Goal: Find specific fact: Find contact information

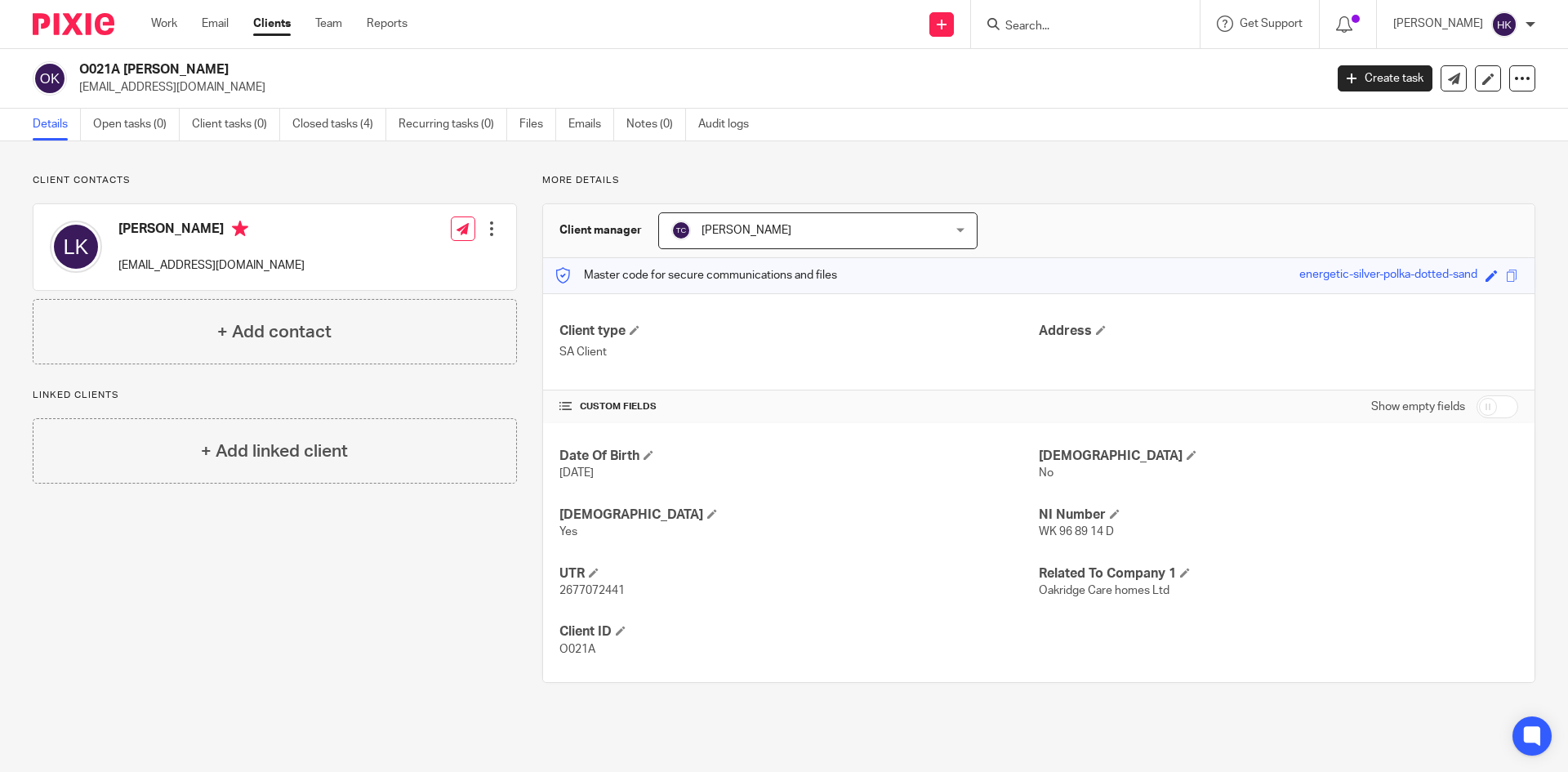
click at [1056, 20] on input "Search" at bounding box center [1076, 27] width 147 height 15
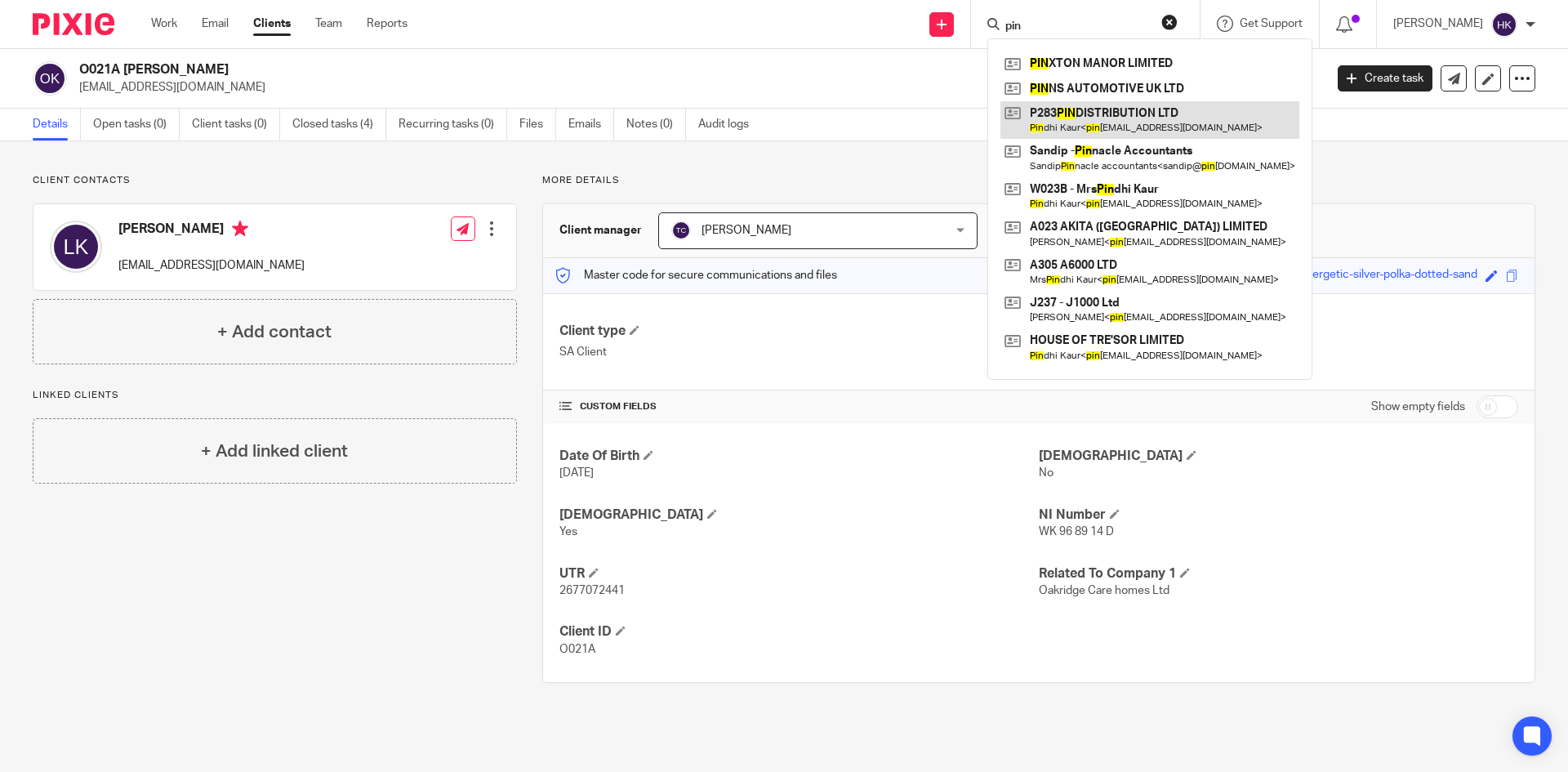
type input "pin"
click at [1088, 113] on link at bounding box center [1150, 121] width 299 height 38
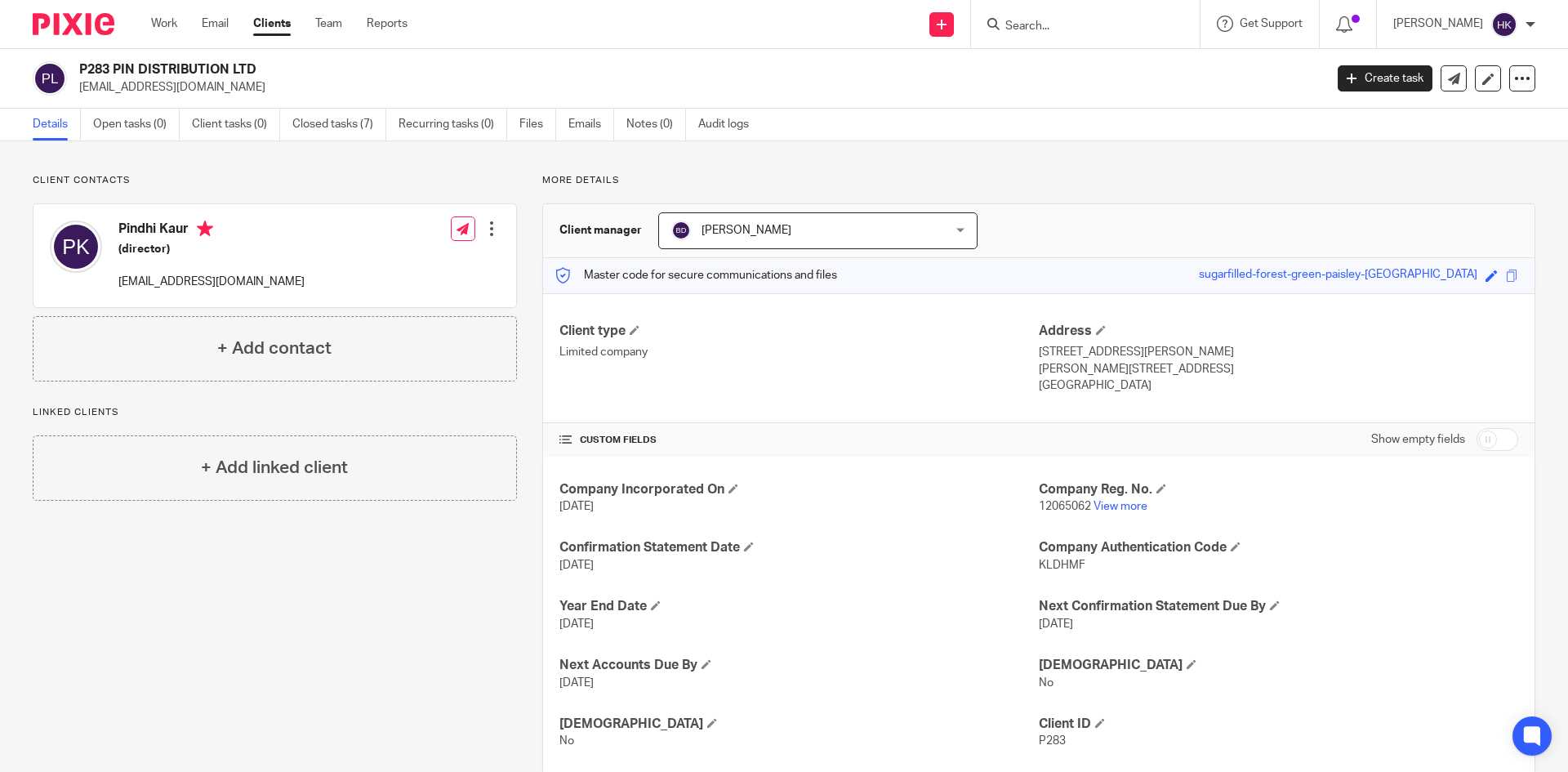
click at [1057, 26] on input "Search" at bounding box center [1076, 27] width 147 height 15
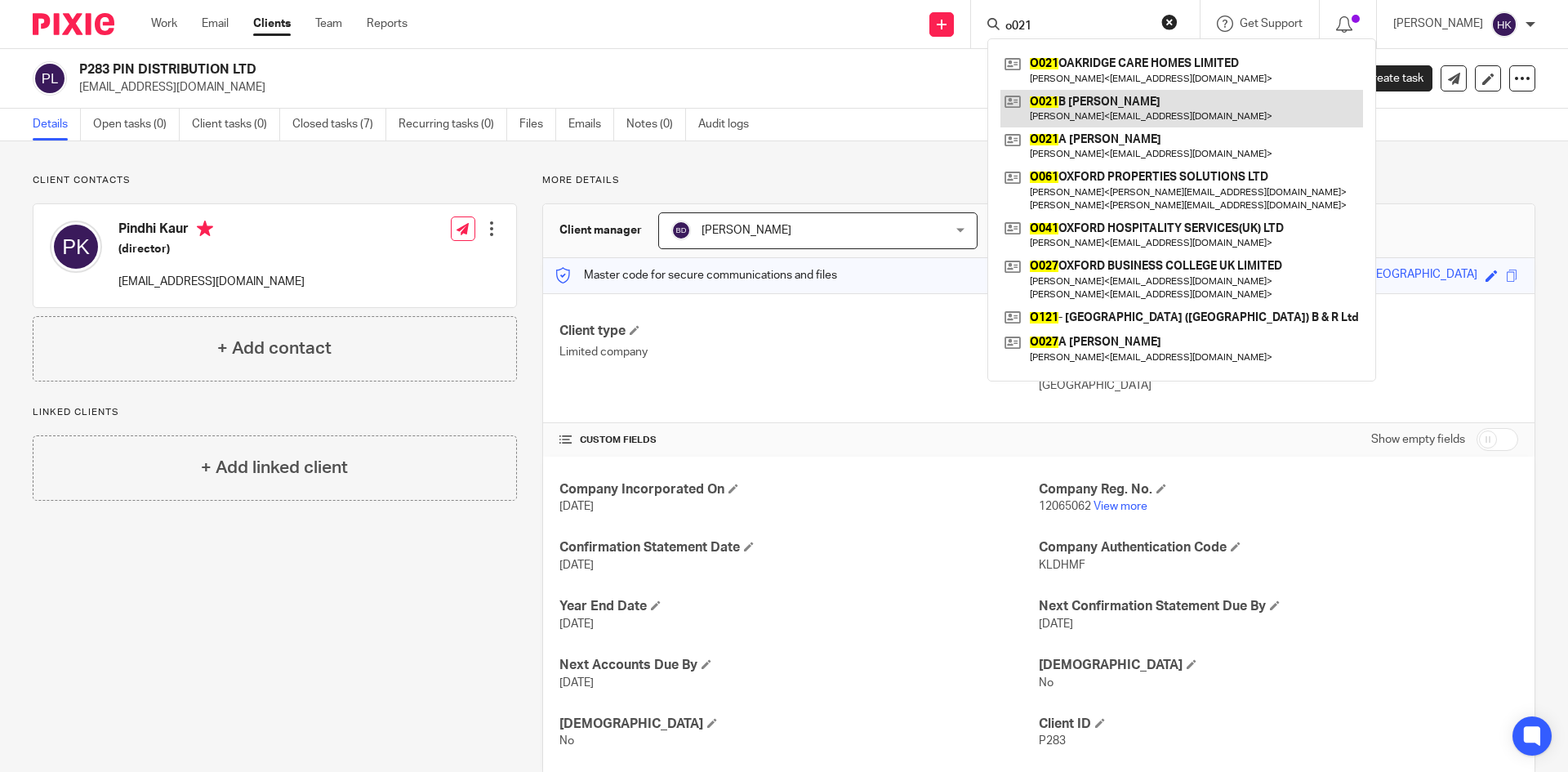
type input "o021"
click at [1116, 115] on link at bounding box center [1181, 109] width 362 height 38
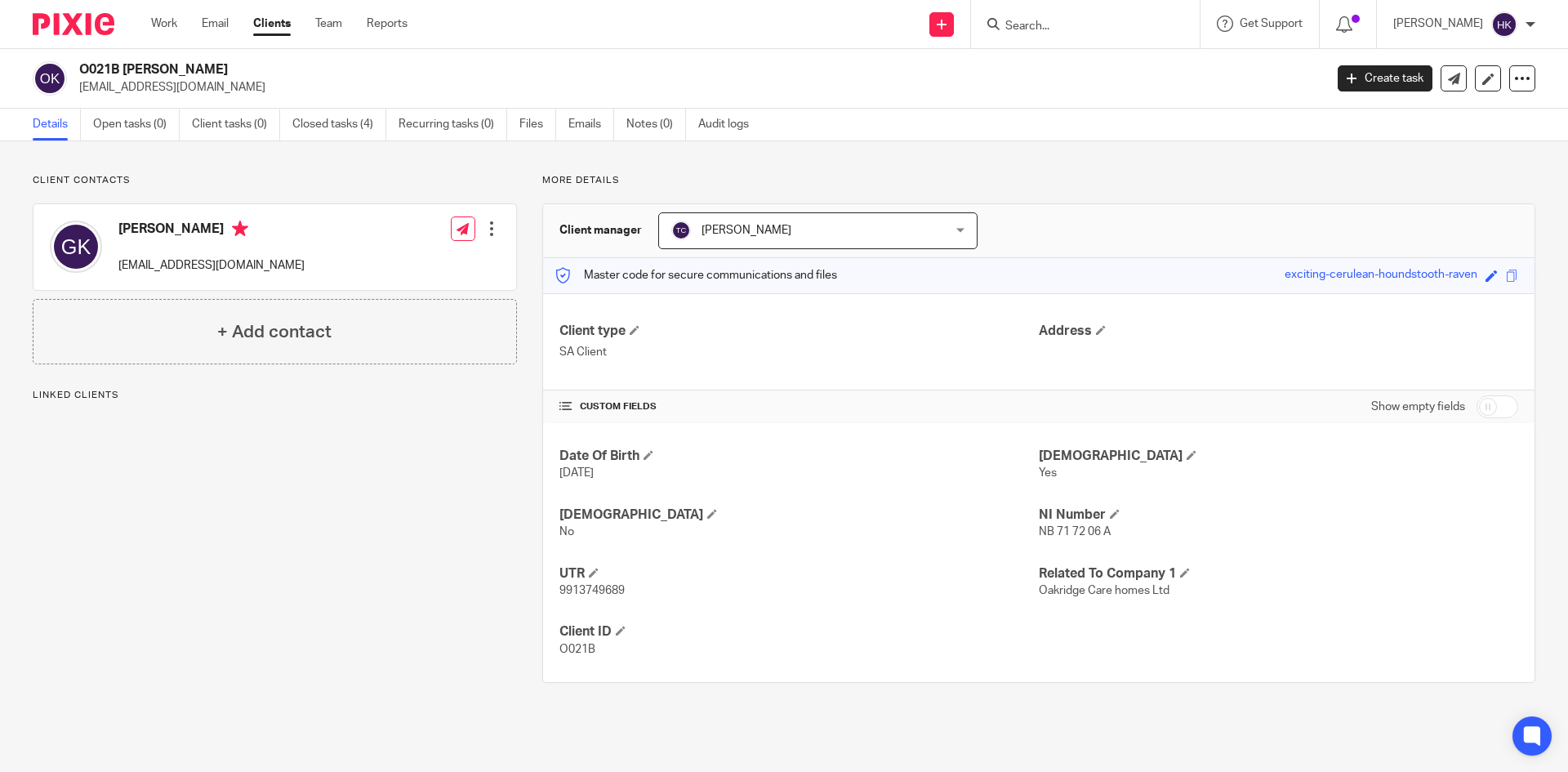
drag, startPoint x: 0, startPoint y: 0, endPoint x: 235, endPoint y: 102, distance: 256.2
click at [235, 102] on div "O021B [PERSON_NAME] [EMAIL_ADDRESS][DOMAIN_NAME] Create task Update from Compan…" at bounding box center [784, 79] width 1568 height 60
copy p "[EMAIL_ADDRESS][DOMAIN_NAME]"
click at [1081, 17] on form at bounding box center [1090, 24] width 174 height 20
click at [1076, 23] on input "Search" at bounding box center [1076, 27] width 147 height 15
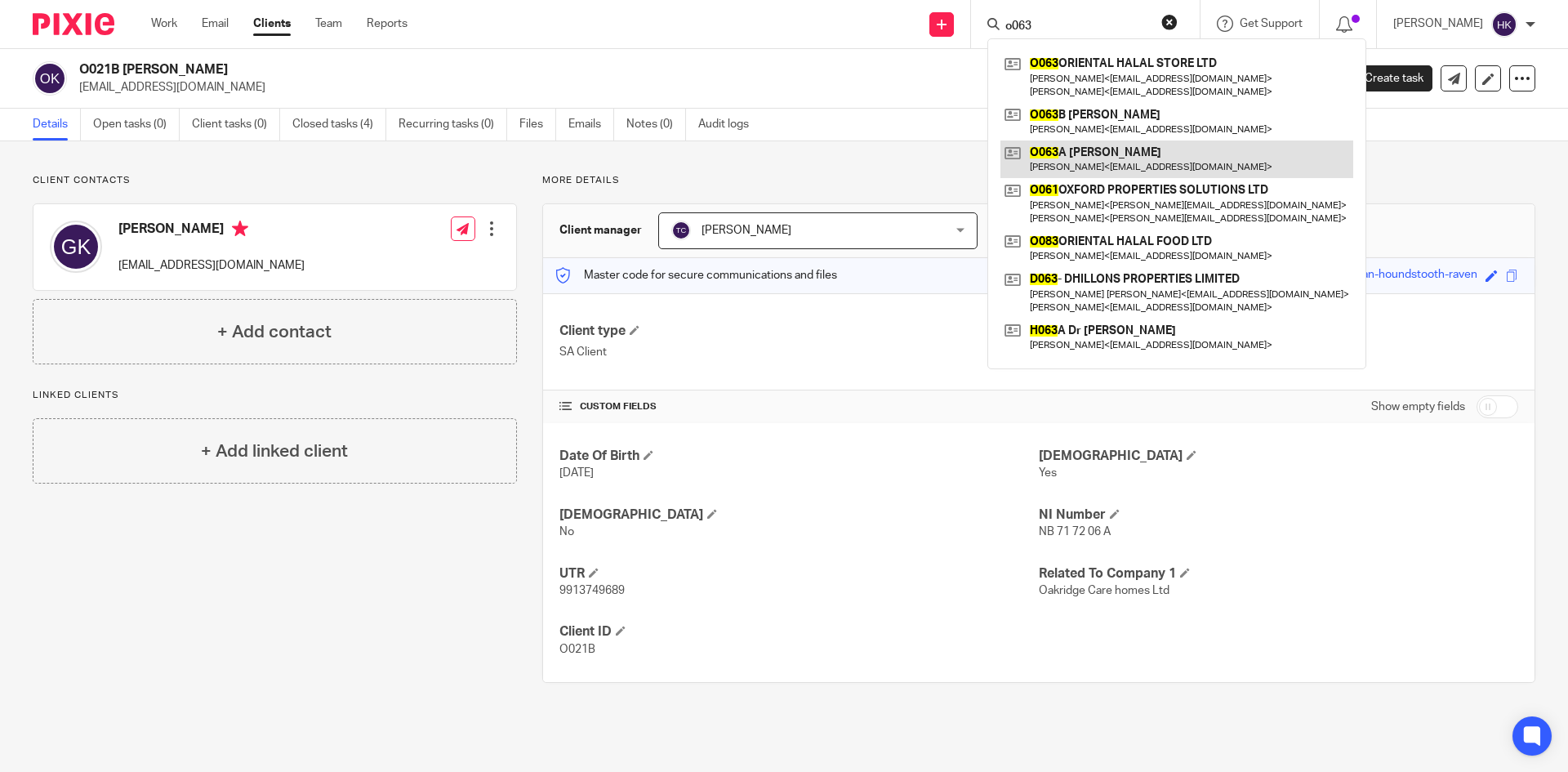
type input "o063"
click at [1113, 169] on link at bounding box center [1177, 160] width 353 height 38
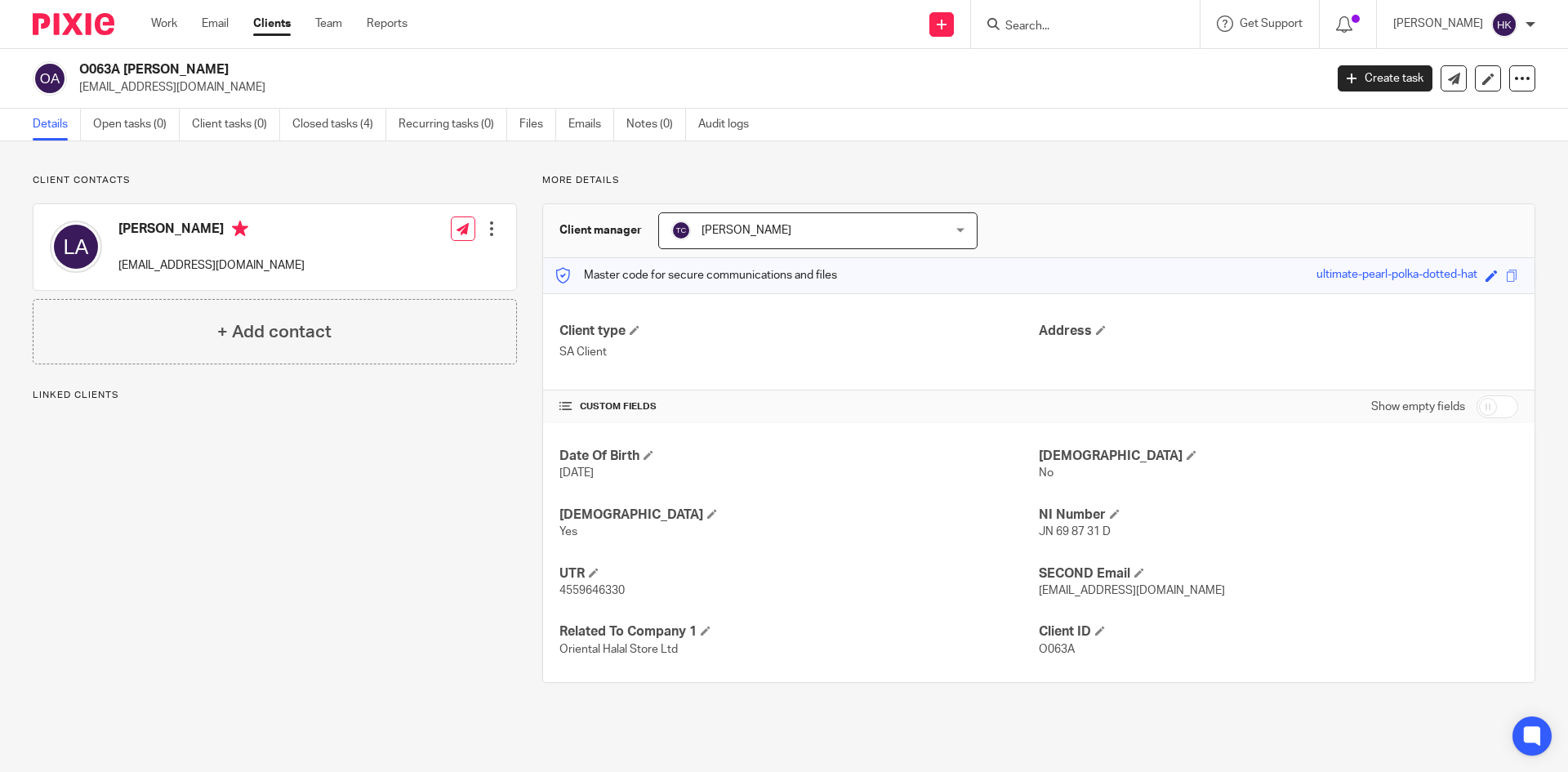
drag, startPoint x: 75, startPoint y: 94, endPoint x: 246, endPoint y: 101, distance: 171.1
click at [246, 101] on div "O063A Mr Liakot Ali begumaliya90@gmail.com Create task Update from Companies Ho…" at bounding box center [784, 79] width 1568 height 60
copy p "[EMAIL_ADDRESS][DOMAIN_NAME]"
